Goal: Check status: Check status

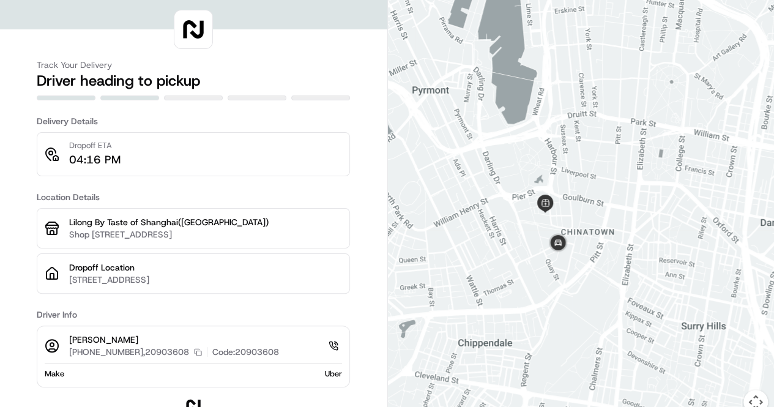
drag, startPoint x: 573, startPoint y: 246, endPoint x: 542, endPoint y: 117, distance: 133.2
click at [542, 117] on div at bounding box center [581, 214] width 387 height 429
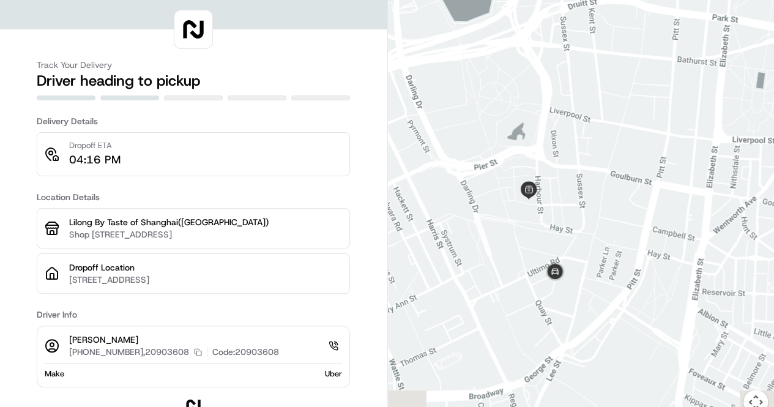
drag, startPoint x: 571, startPoint y: 216, endPoint x: 572, endPoint y: 160, distance: 55.7
click at [572, 160] on div at bounding box center [581, 214] width 387 height 429
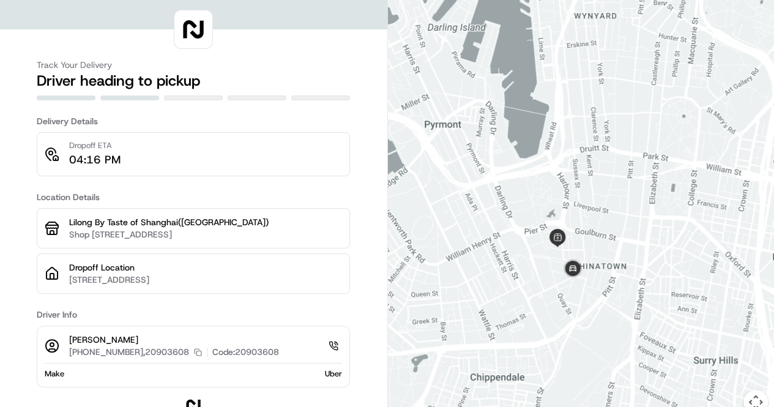
drag, startPoint x: 566, startPoint y: 326, endPoint x: 548, endPoint y: 226, distance: 102.0
click at [548, 229] on img at bounding box center [557, 238] width 18 height 18
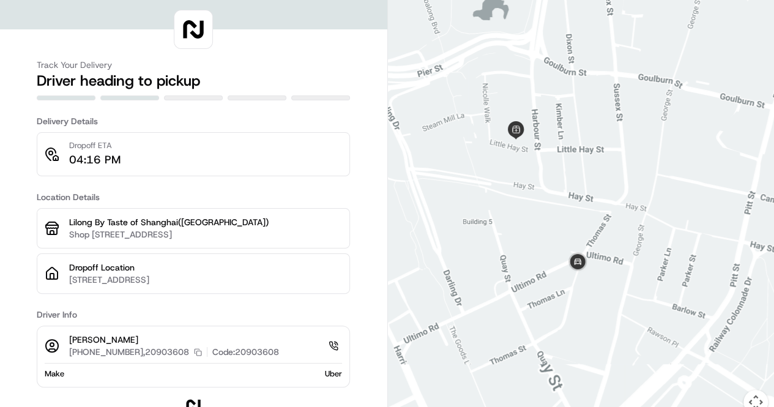
drag, startPoint x: 570, startPoint y: 297, endPoint x: 528, endPoint y: 220, distance: 87.6
click at [528, 220] on div at bounding box center [581, 214] width 387 height 429
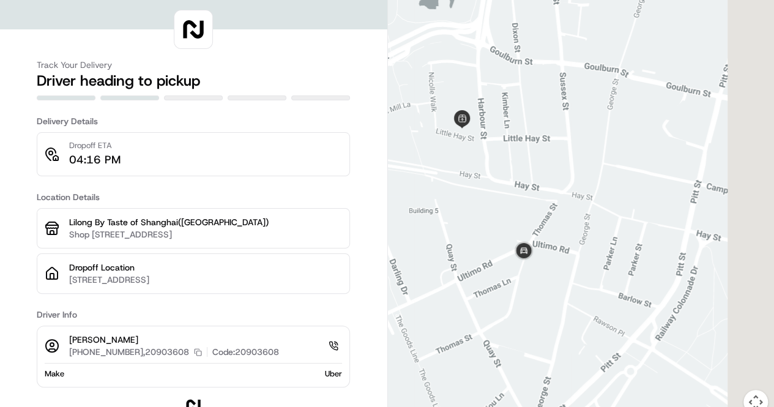
drag, startPoint x: 565, startPoint y: 199, endPoint x: 513, endPoint y: 193, distance: 53.0
click at [513, 193] on div at bounding box center [581, 214] width 387 height 429
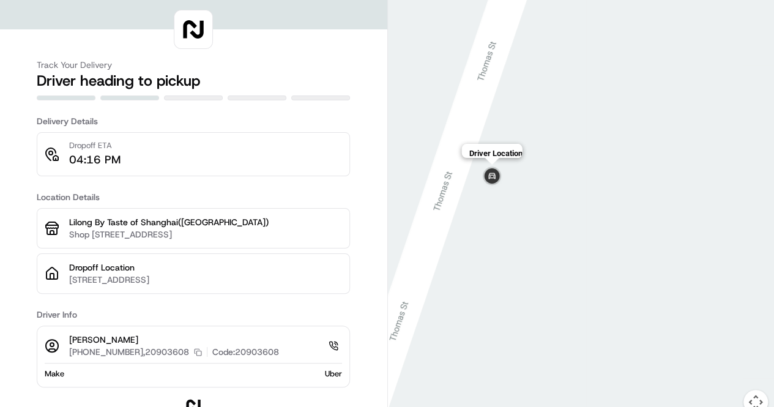
click at [494, 174] on img at bounding box center [492, 177] width 24 height 24
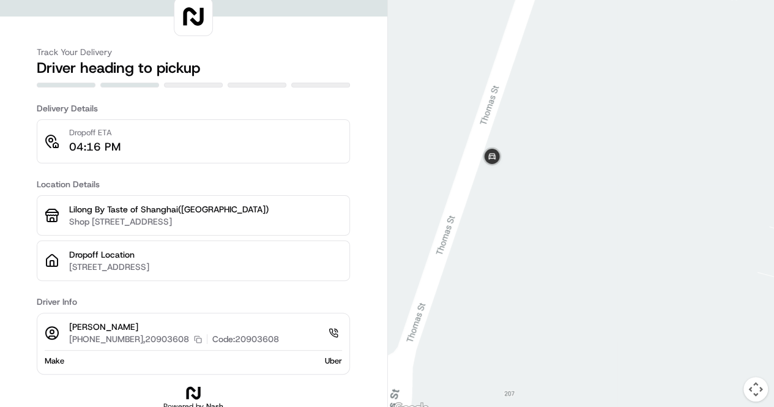
scroll to position [20, 0]
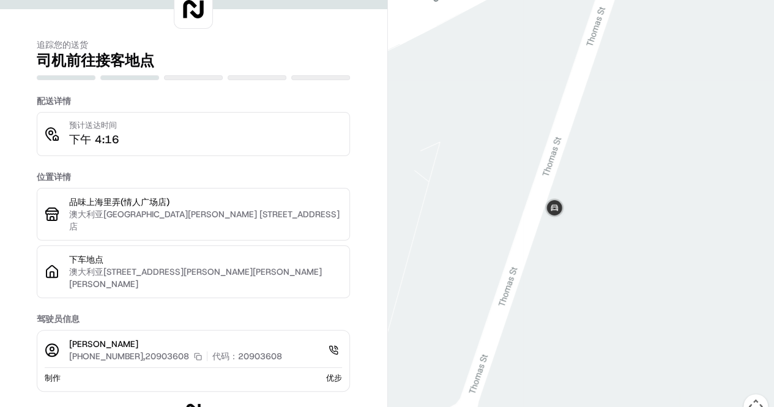
drag, startPoint x: 459, startPoint y: 201, endPoint x: 524, endPoint y: 248, distance: 80.0
click at [524, 248] on div at bounding box center [581, 206] width 387 height 453
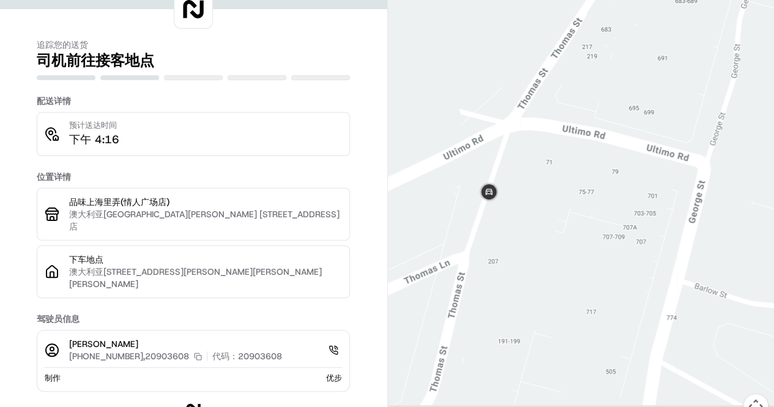
drag, startPoint x: 587, startPoint y: 257, endPoint x: 533, endPoint y: 185, distance: 90.0
click at [533, 185] on div at bounding box center [581, 206] width 387 height 453
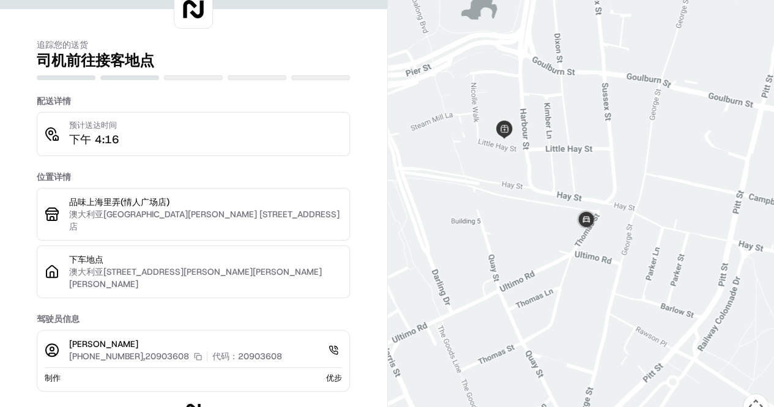
drag, startPoint x: 520, startPoint y: 174, endPoint x: 520, endPoint y: 189, distance: 14.7
click at [520, 189] on div at bounding box center [581, 206] width 387 height 453
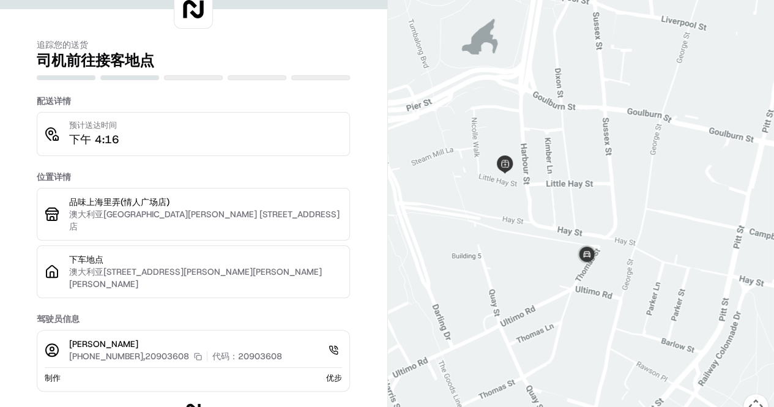
drag, startPoint x: 534, startPoint y: 195, endPoint x: 534, endPoint y: 218, distance: 23.9
click at [534, 218] on div at bounding box center [581, 206] width 387 height 453
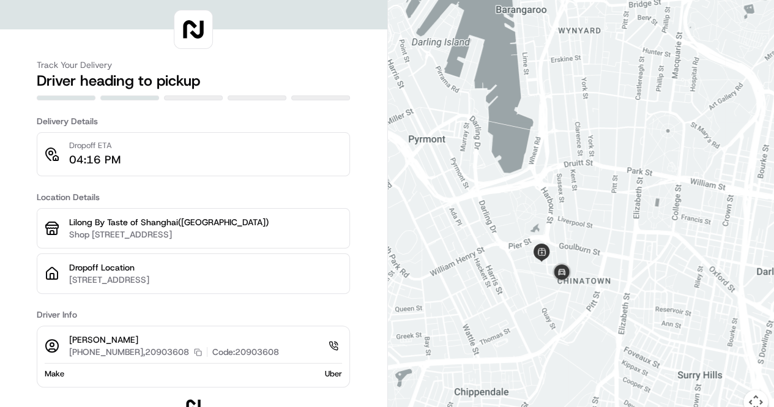
drag, startPoint x: 517, startPoint y: 284, endPoint x: 484, endPoint y: 177, distance: 112.8
click at [484, 177] on div at bounding box center [581, 214] width 387 height 429
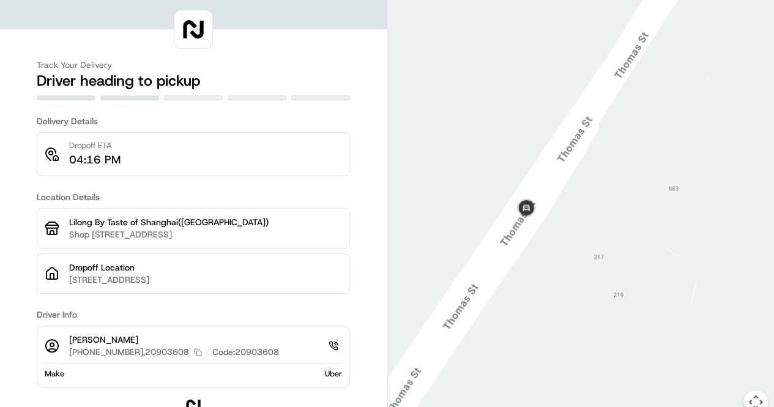
drag, startPoint x: 508, startPoint y: 284, endPoint x: 486, endPoint y: 176, distance: 109.8
click at [486, 176] on div at bounding box center [581, 214] width 387 height 429
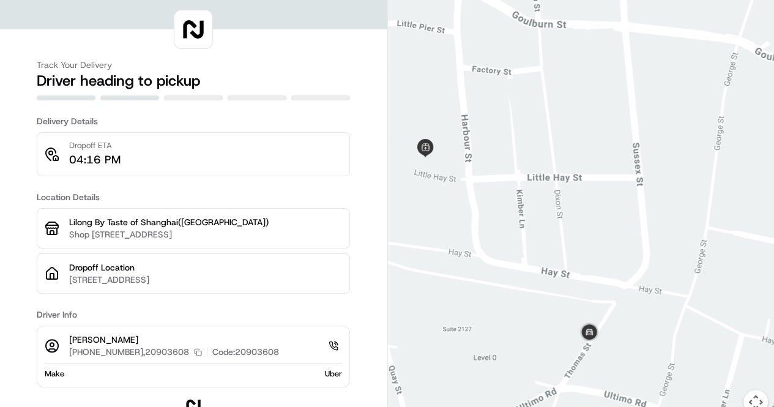
drag, startPoint x: 542, startPoint y: 291, endPoint x: 542, endPoint y: 270, distance: 20.8
click at [542, 270] on div at bounding box center [581, 214] width 387 height 429
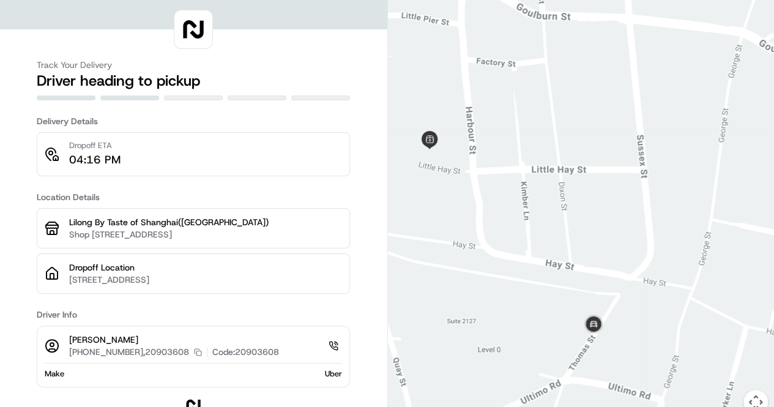
drag, startPoint x: 551, startPoint y: 239, endPoint x: 581, endPoint y: 195, distance: 52.8
click at [581, 195] on div at bounding box center [581, 214] width 387 height 429
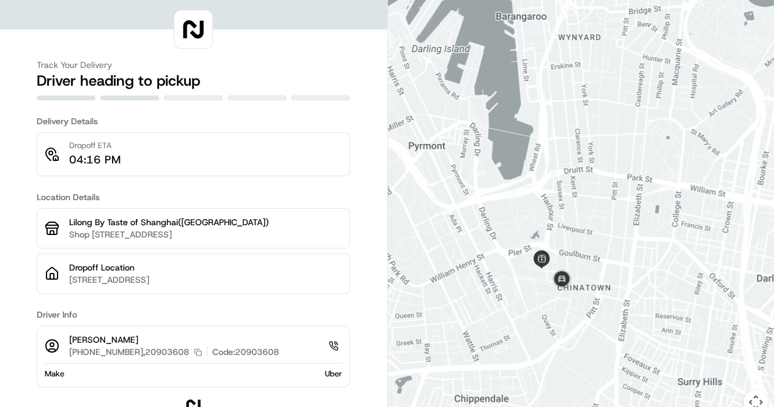
drag, startPoint x: 515, startPoint y: 310, endPoint x: 495, endPoint y: 221, distance: 91.6
click at [475, 225] on div at bounding box center [581, 214] width 387 height 429
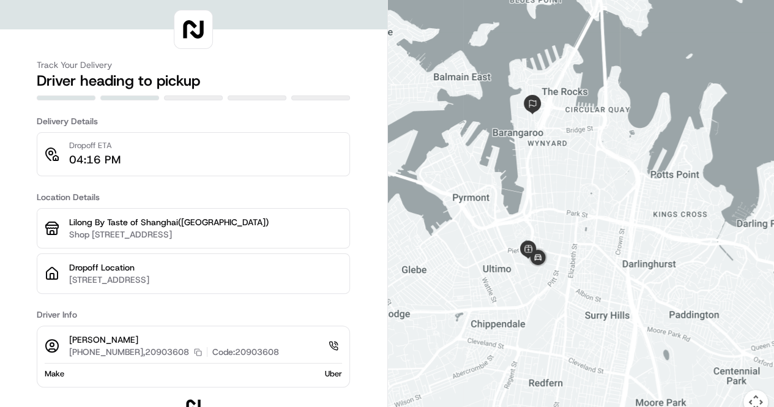
drag, startPoint x: 563, startPoint y: 198, endPoint x: 566, endPoint y: 209, distance: 10.8
click at [566, 209] on div at bounding box center [581, 214] width 387 height 429
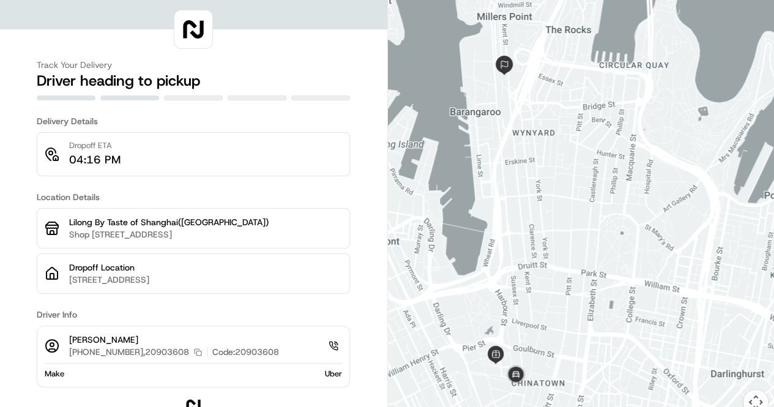
drag, startPoint x: 564, startPoint y: 205, endPoint x: 566, endPoint y: 251, distance: 46.5
click at [566, 251] on div at bounding box center [581, 214] width 387 height 429
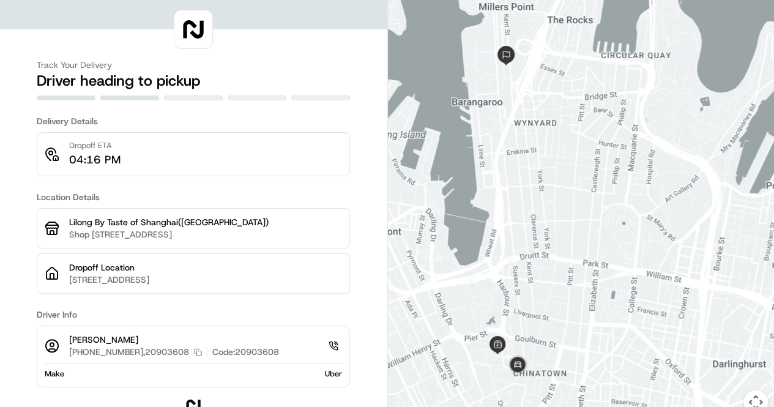
drag, startPoint x: 516, startPoint y: 251, endPoint x: 517, endPoint y: 240, distance: 11.2
click at [517, 240] on div at bounding box center [581, 214] width 387 height 429
drag, startPoint x: 530, startPoint y: 226, endPoint x: 535, endPoint y: 240, distance: 14.9
click at [535, 240] on div at bounding box center [581, 214] width 387 height 429
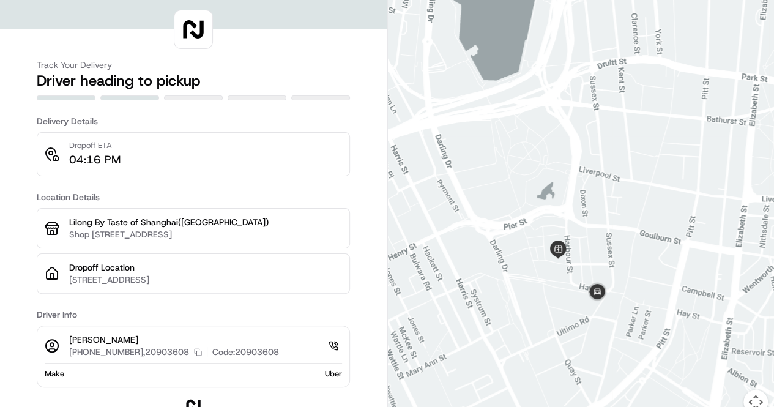
drag, startPoint x: 584, startPoint y: 151, endPoint x: 572, endPoint y: 218, distance: 68.3
click at [572, 218] on div at bounding box center [581, 214] width 387 height 429
